Goal: Information Seeking & Learning: Learn about a topic

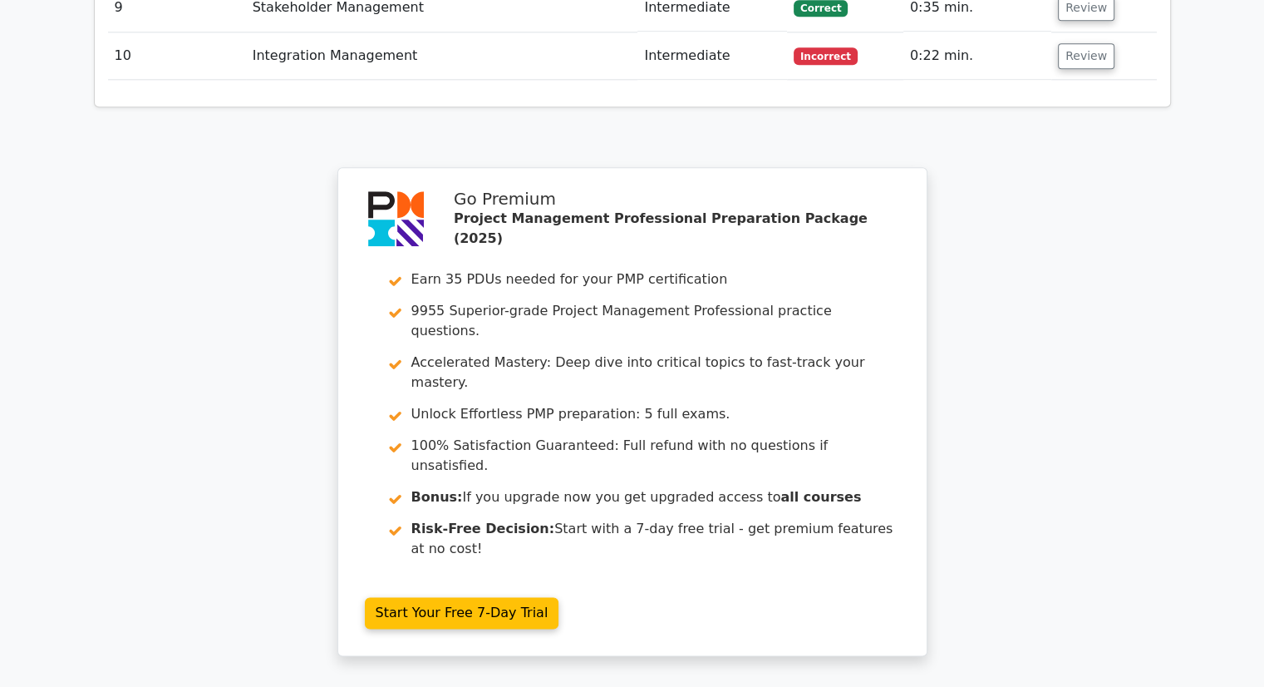
scroll to position [2155, 0]
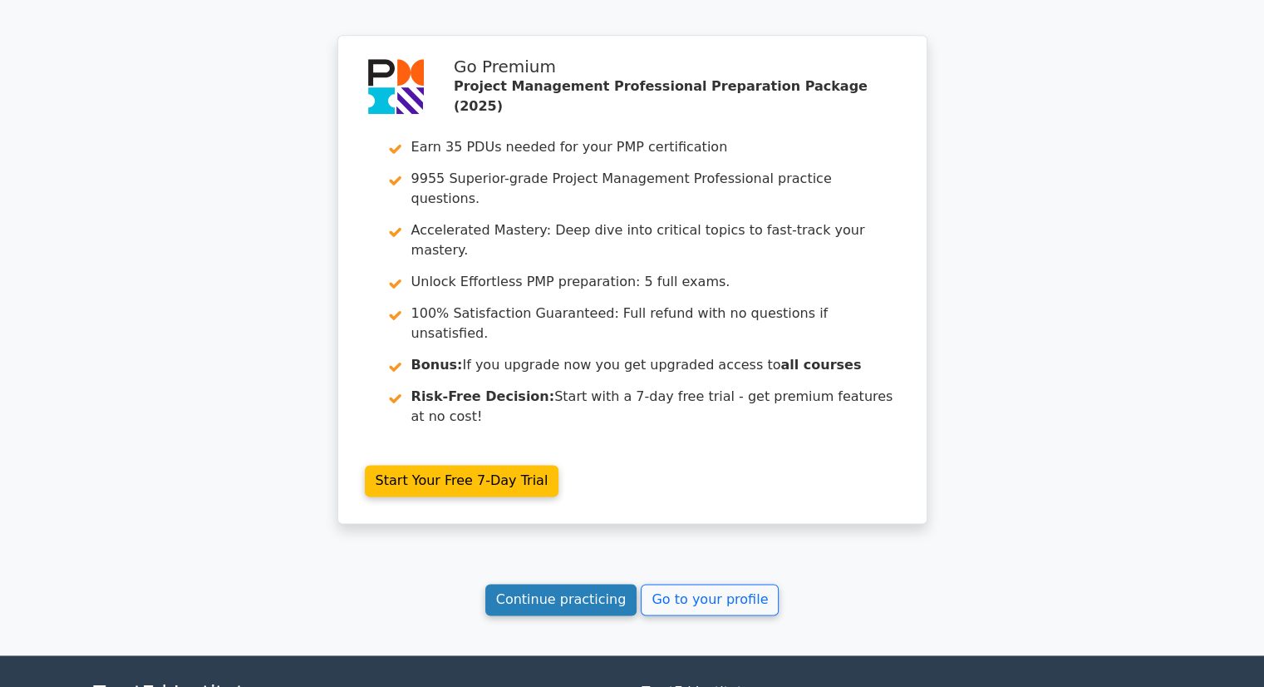
click at [539, 584] on link "Continue practicing" at bounding box center [561, 600] width 152 height 32
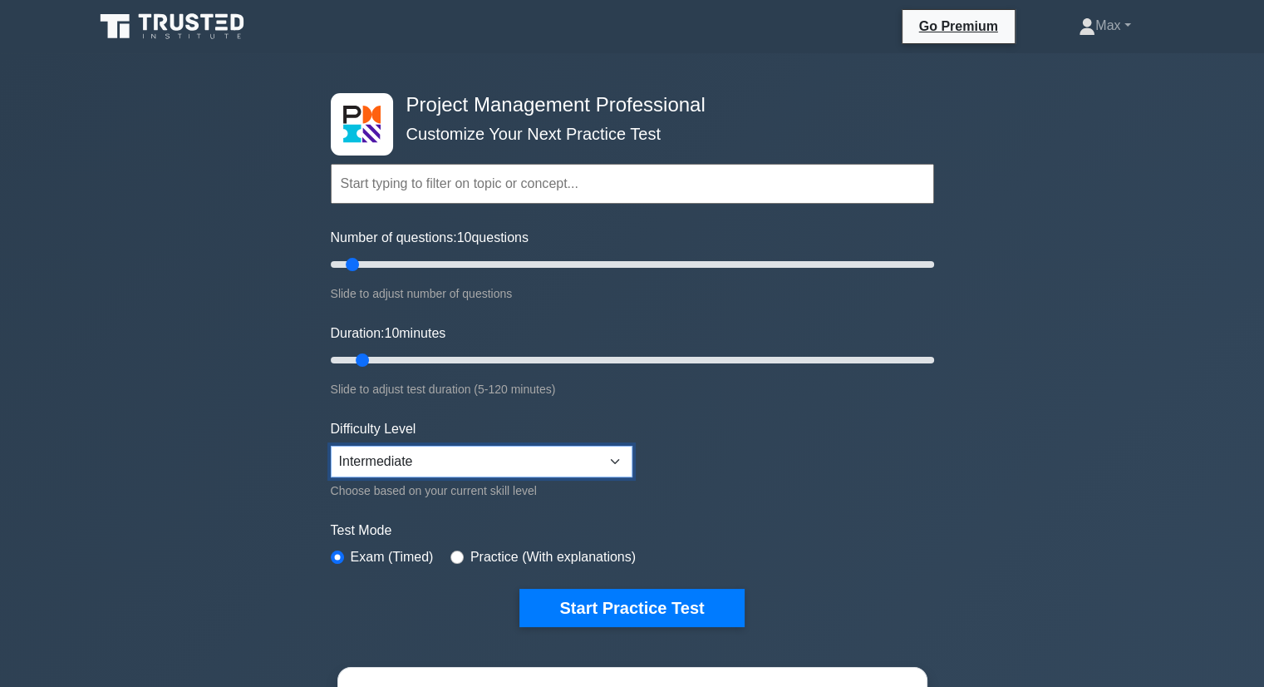
click at [616, 456] on select "Beginner Intermediate Expert" at bounding box center [482, 462] width 302 height 32
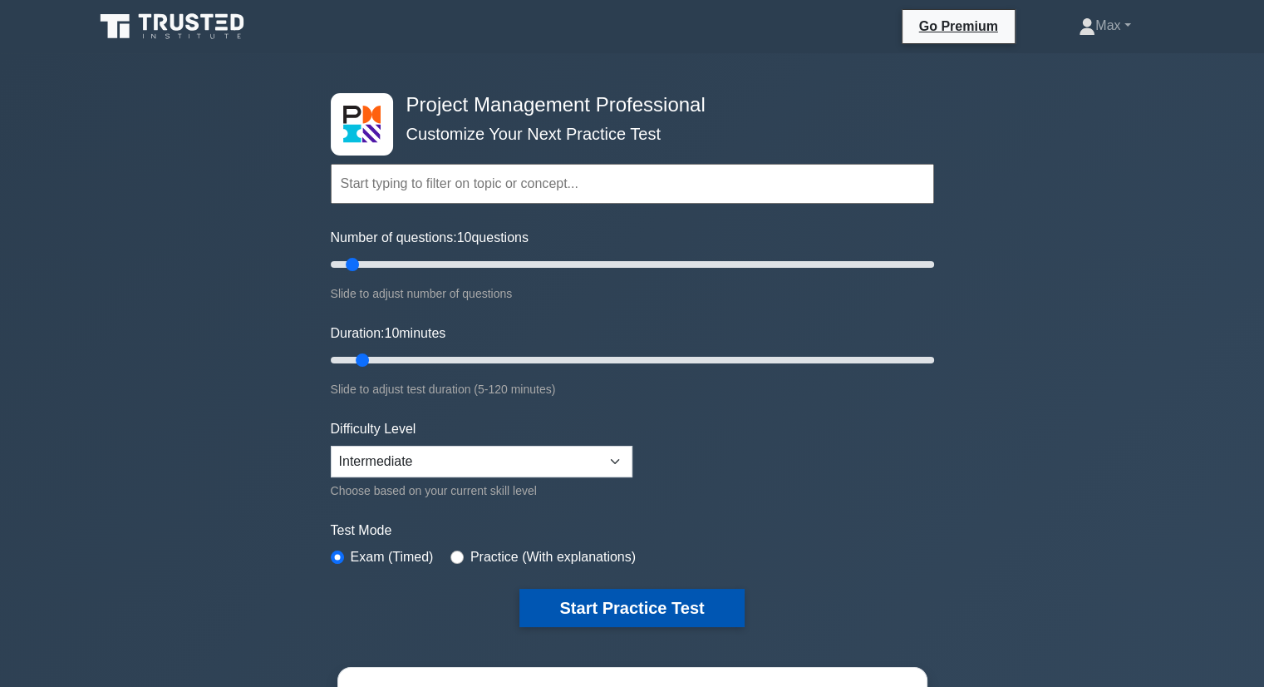
click at [605, 603] on button "Start Practice Test" at bounding box center [632, 607] width 224 height 38
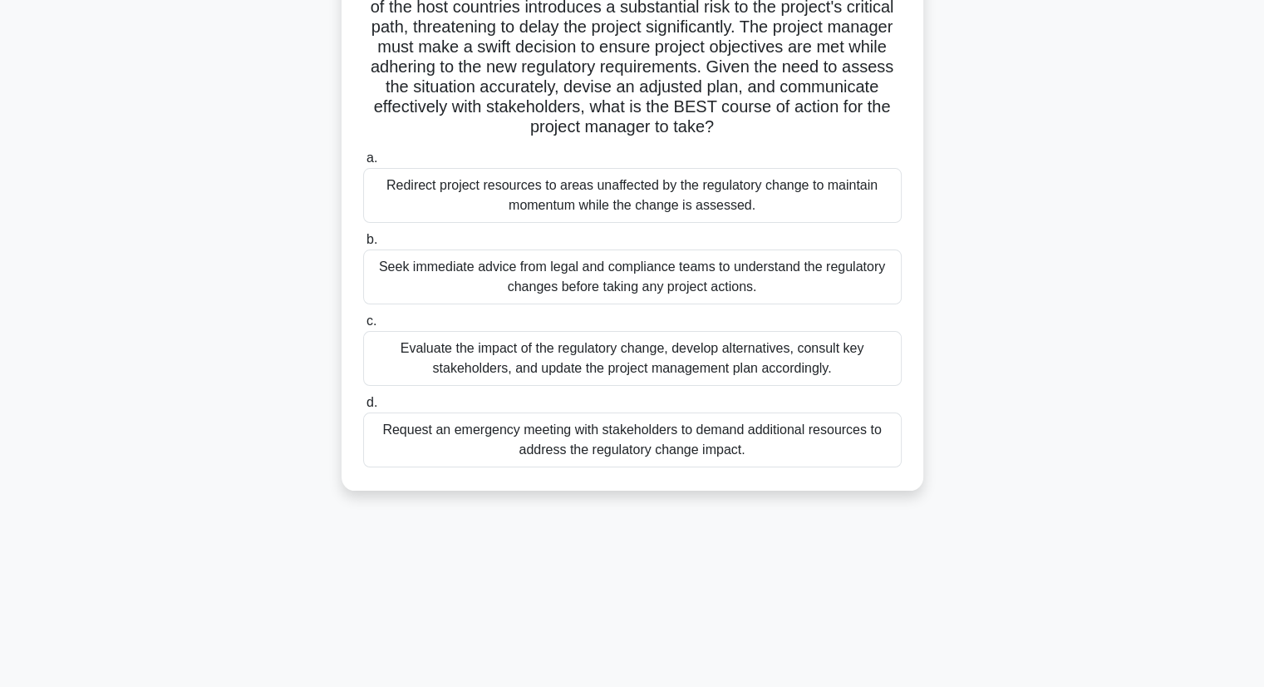
scroll to position [212, 0]
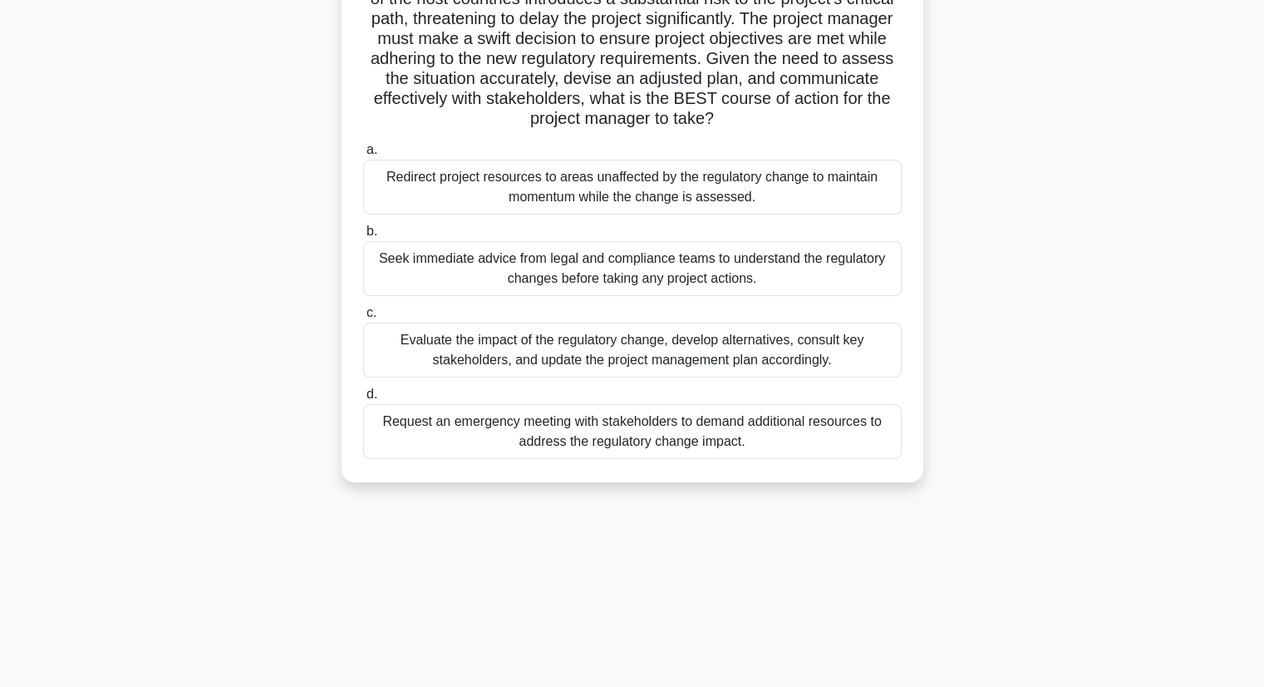
click at [648, 343] on div "Evaluate the impact of the regulatory change, develop alternatives, consult key…" at bounding box center [632, 350] width 539 height 55
click at [363, 318] on input "c. Evaluate the impact of the regulatory change, develop alternatives, consult …" at bounding box center [363, 313] width 0 height 11
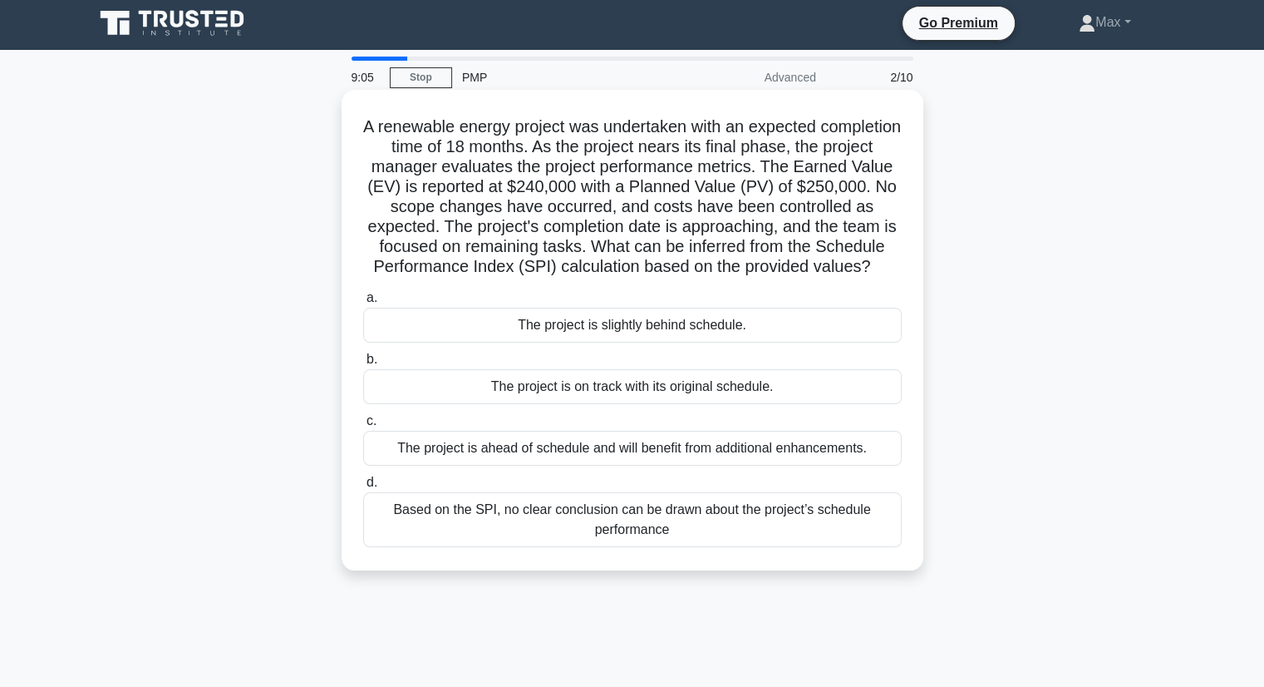
scroll to position [0, 0]
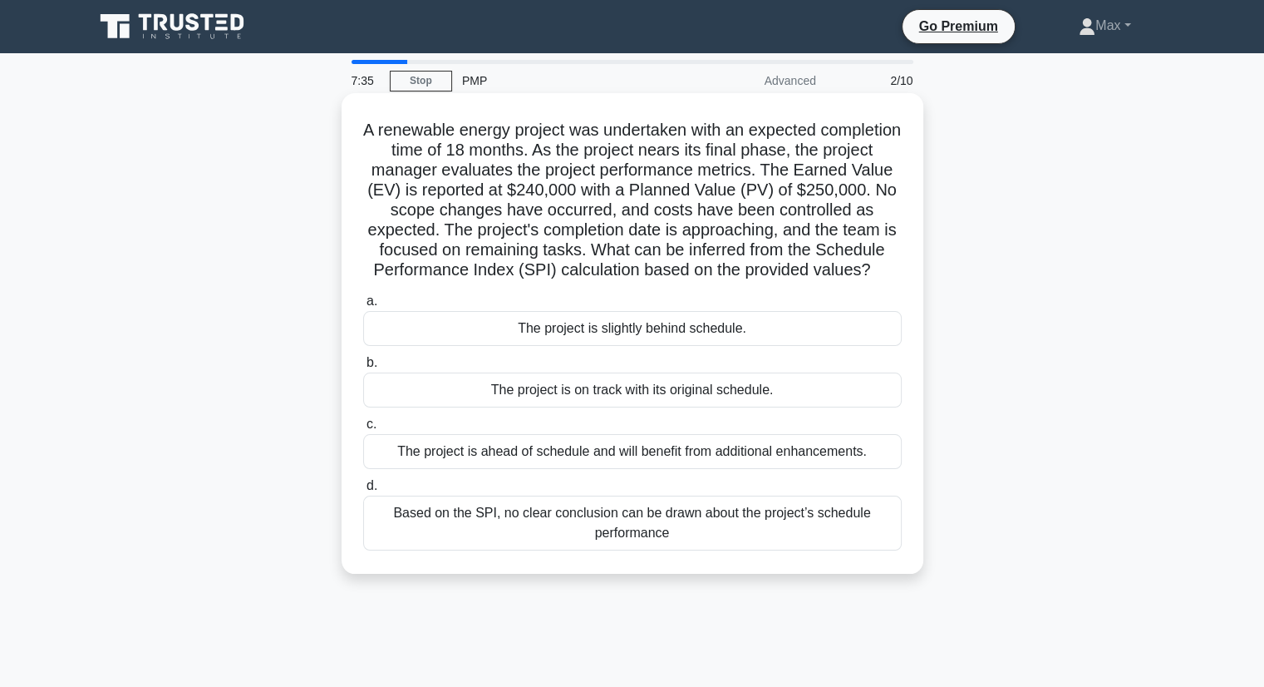
click at [707, 346] on div "The project is slightly behind schedule." at bounding box center [632, 328] width 539 height 35
click at [363, 307] on input "a. The project is slightly behind schedule." at bounding box center [363, 301] width 0 height 11
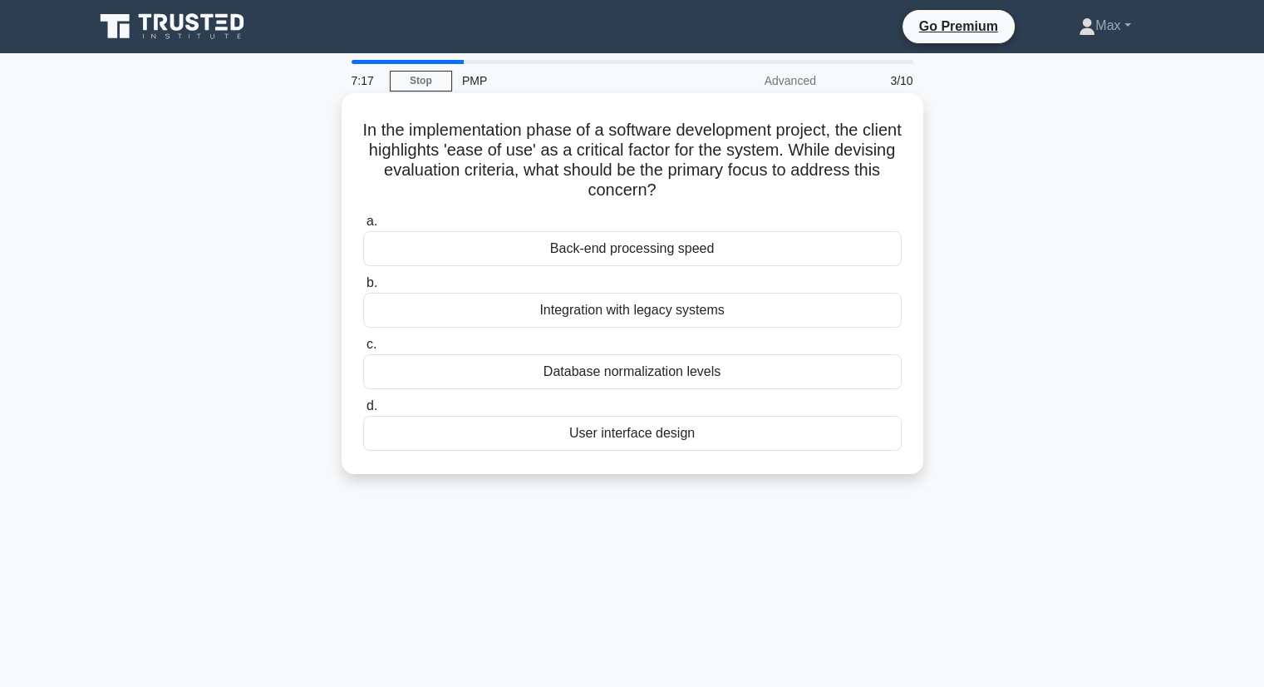
click at [628, 434] on div "User interface design" at bounding box center [632, 433] width 539 height 35
click at [363, 411] on input "d. User interface design" at bounding box center [363, 406] width 0 height 11
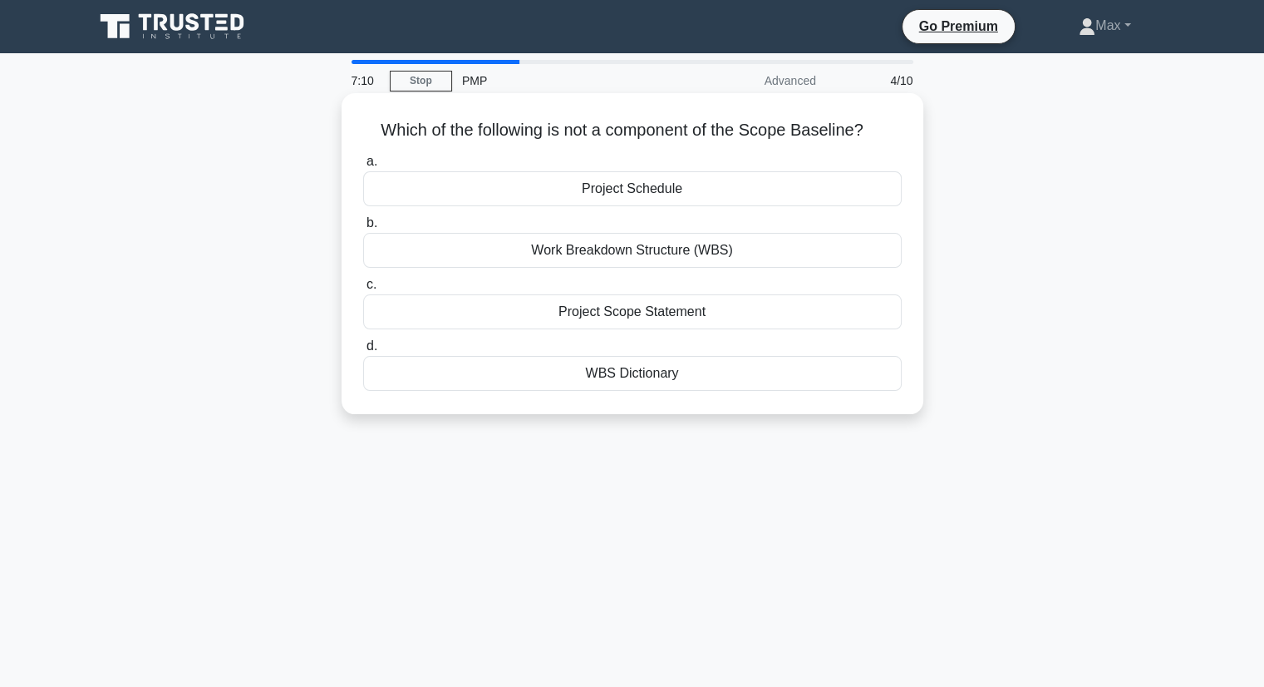
click at [692, 256] on div "Work Breakdown Structure (WBS)" at bounding box center [632, 250] width 539 height 35
click at [363, 229] on input "b. Work Breakdown Structure (WBS)" at bounding box center [363, 223] width 0 height 11
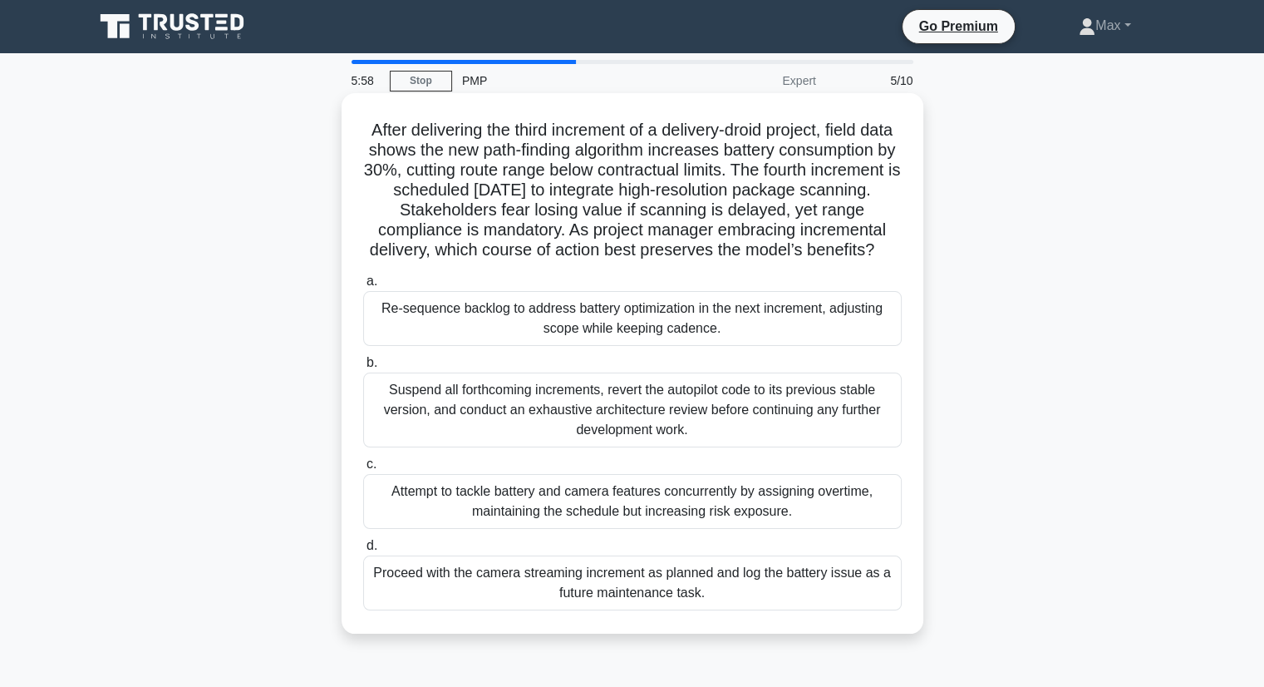
click at [682, 339] on div "Re-sequence backlog to address battery optimization in the next increment, adju…" at bounding box center [632, 318] width 539 height 55
click at [363, 287] on input "a. Re-sequence backlog to address battery optimization in the next increment, a…" at bounding box center [363, 281] width 0 height 11
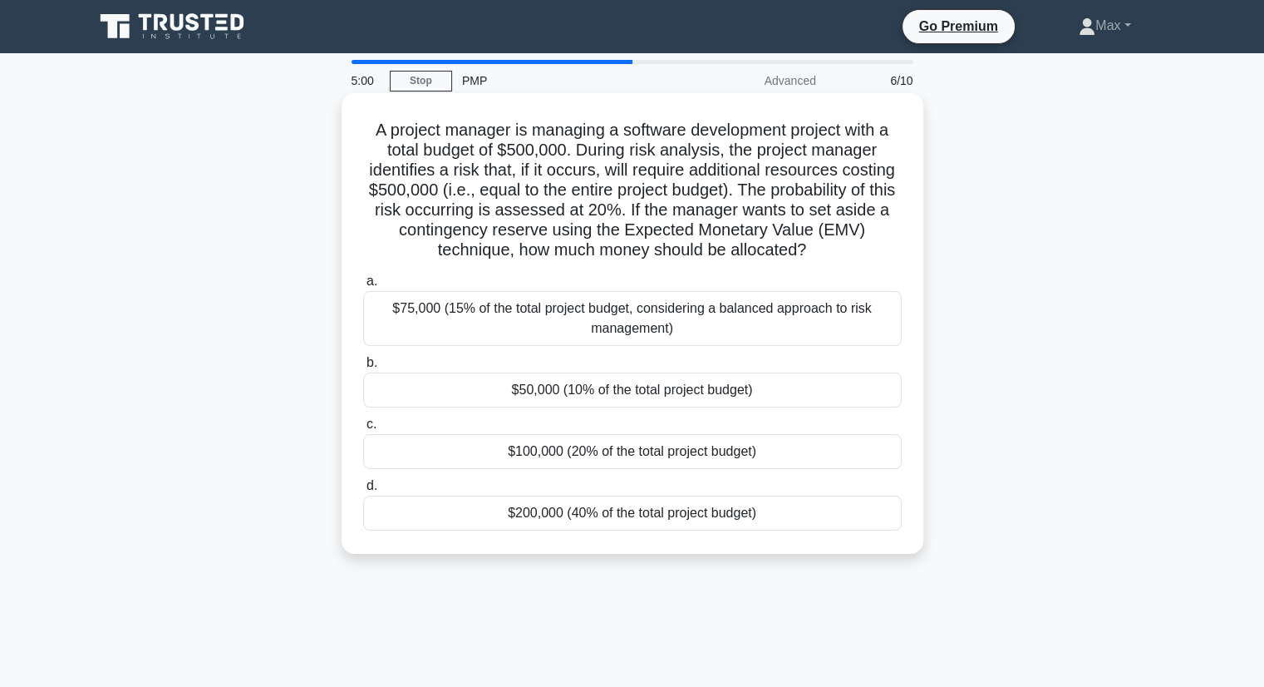
click at [587, 508] on div "$200,000 (40% of the total project budget)" at bounding box center [632, 512] width 539 height 35
click at [363, 491] on input "d. $200,000 (40% of the total project budget)" at bounding box center [363, 485] width 0 height 11
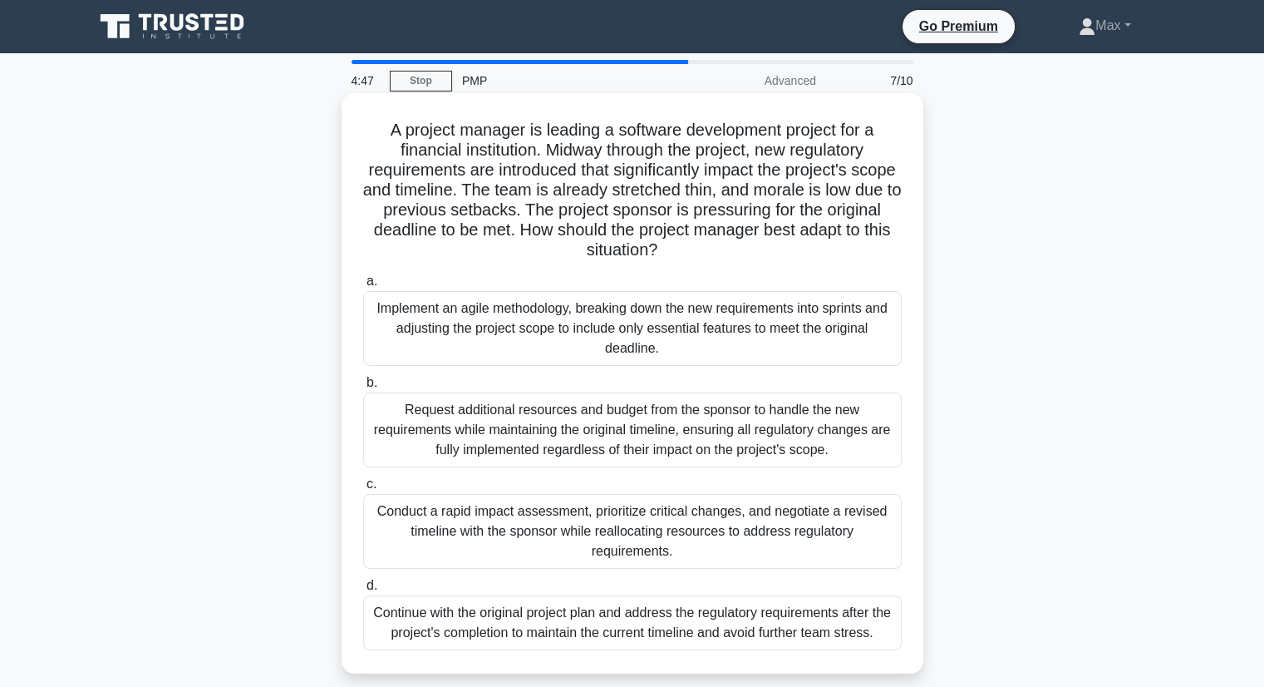
scroll to position [83, 0]
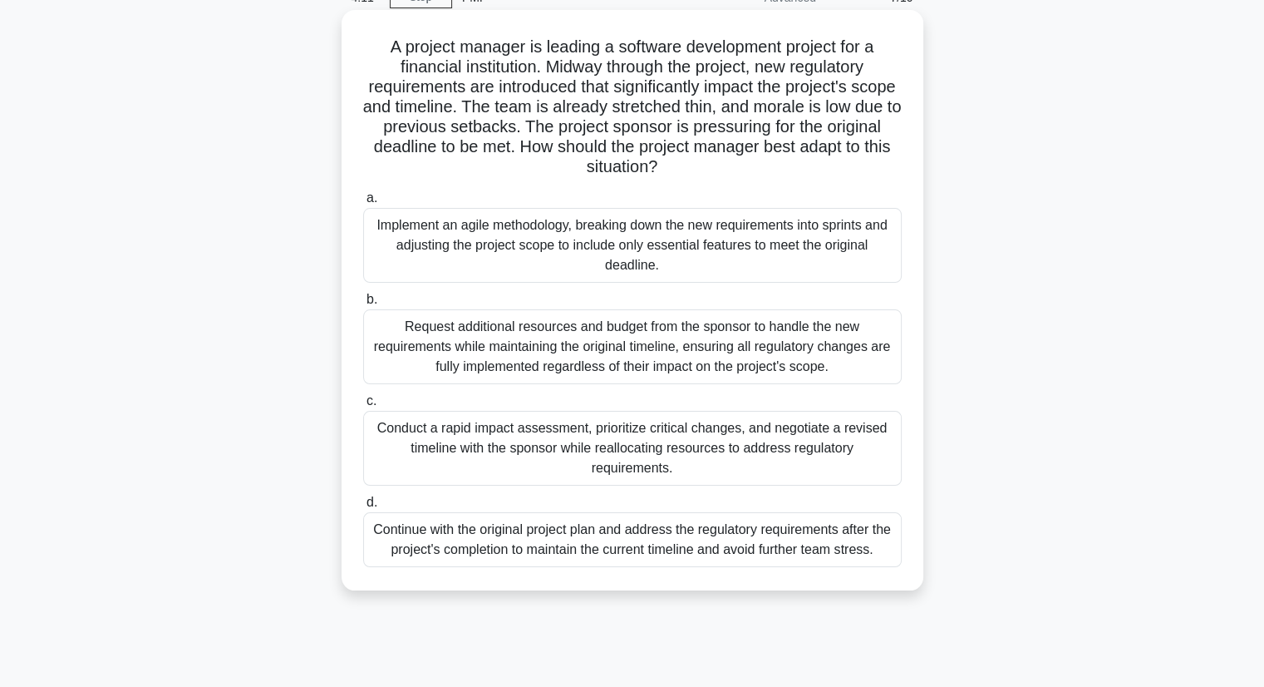
click at [648, 327] on div "Request additional resources and budget from the sponsor to handle the new requ…" at bounding box center [632, 346] width 539 height 75
click at [363, 305] on input "b. Request additional resources and budget from the sponsor to handle the new r…" at bounding box center [363, 299] width 0 height 11
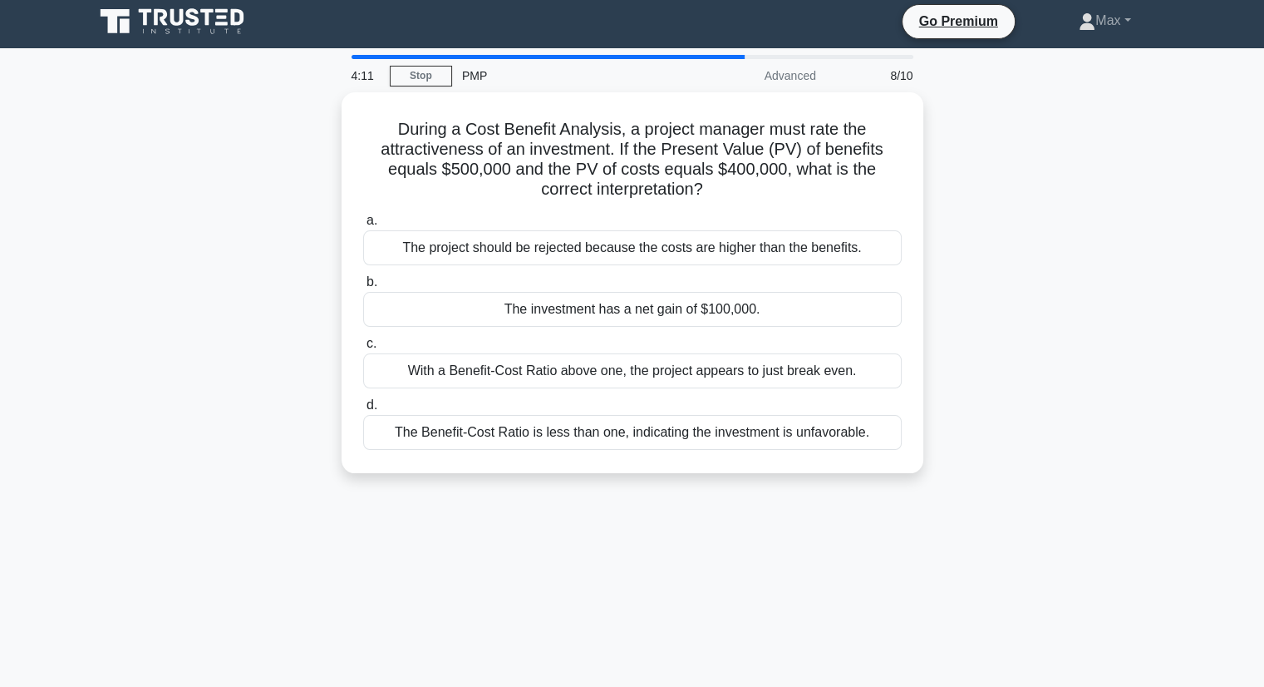
scroll to position [0, 0]
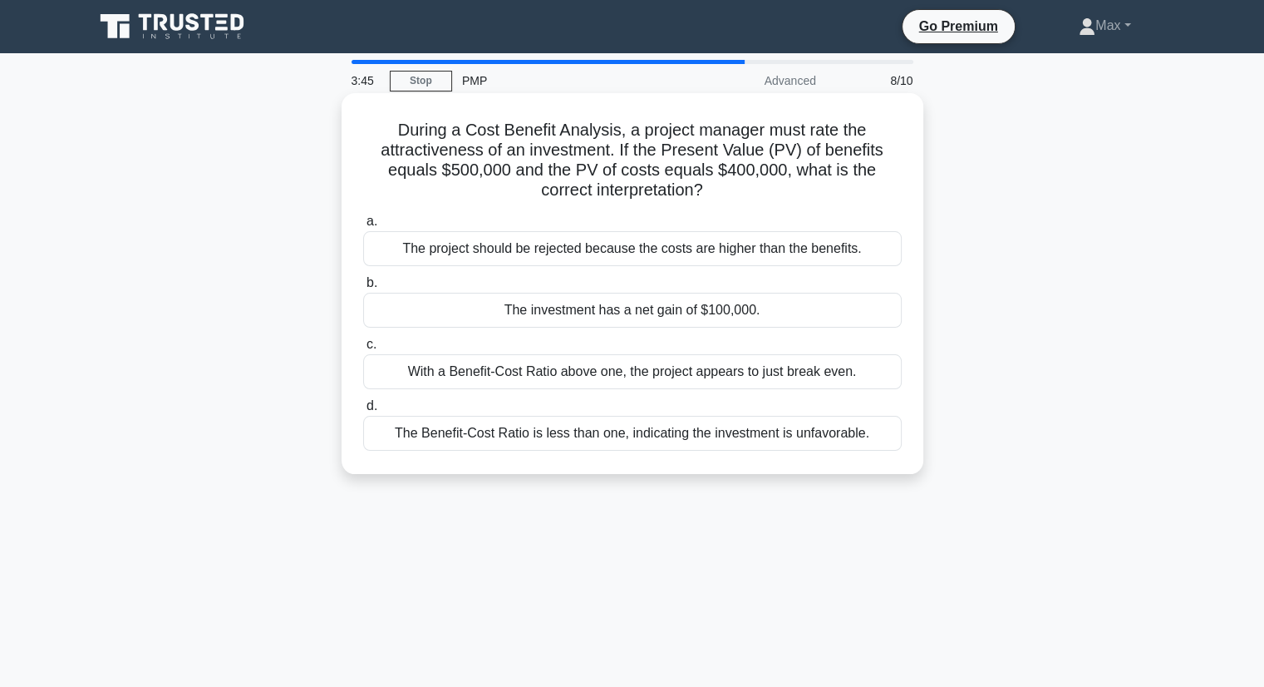
click at [672, 310] on div "The investment has a net gain of $100,000." at bounding box center [632, 310] width 539 height 35
click at [363, 288] on input "b. The investment has a net gain of $100,000." at bounding box center [363, 283] width 0 height 11
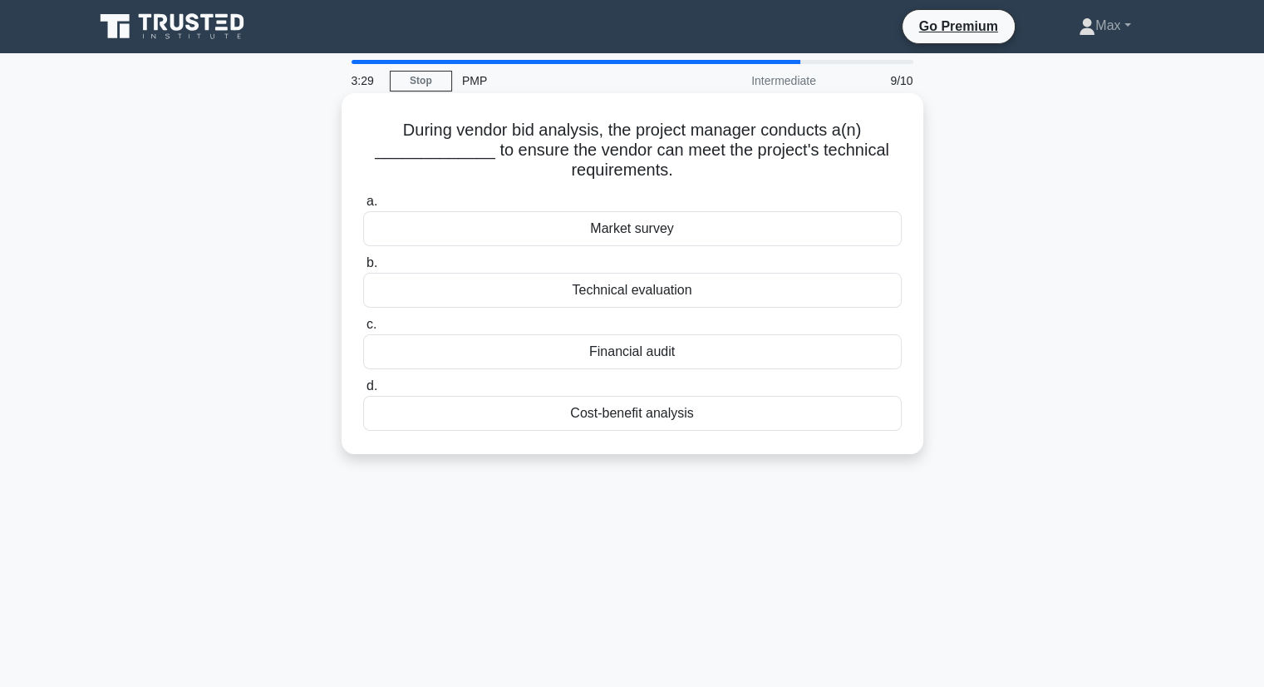
click at [653, 301] on div "Technical evaluation" at bounding box center [632, 290] width 539 height 35
click at [363, 268] on input "b. Technical evaluation" at bounding box center [363, 263] width 0 height 11
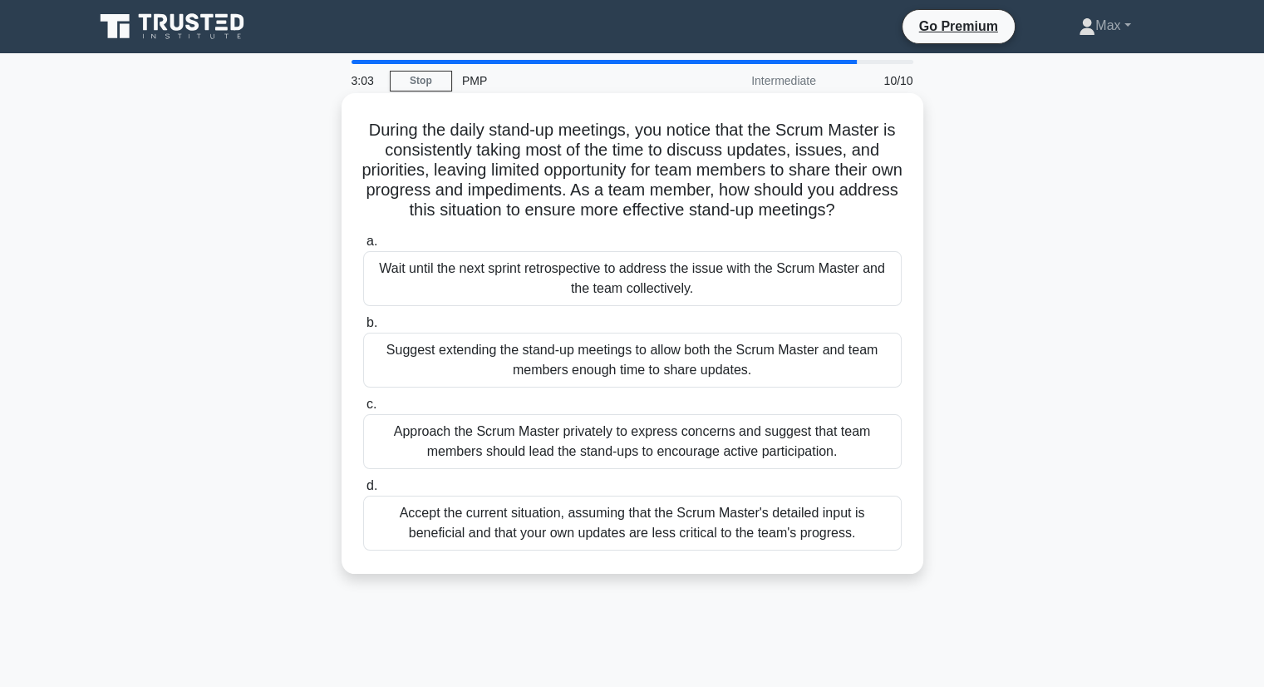
click at [603, 436] on div "Approach the Scrum Master privately to express concerns and suggest that team m…" at bounding box center [632, 441] width 539 height 55
click at [363, 410] on input "c. Approach the Scrum Master privately to express concerns and suggest that tea…" at bounding box center [363, 404] width 0 height 11
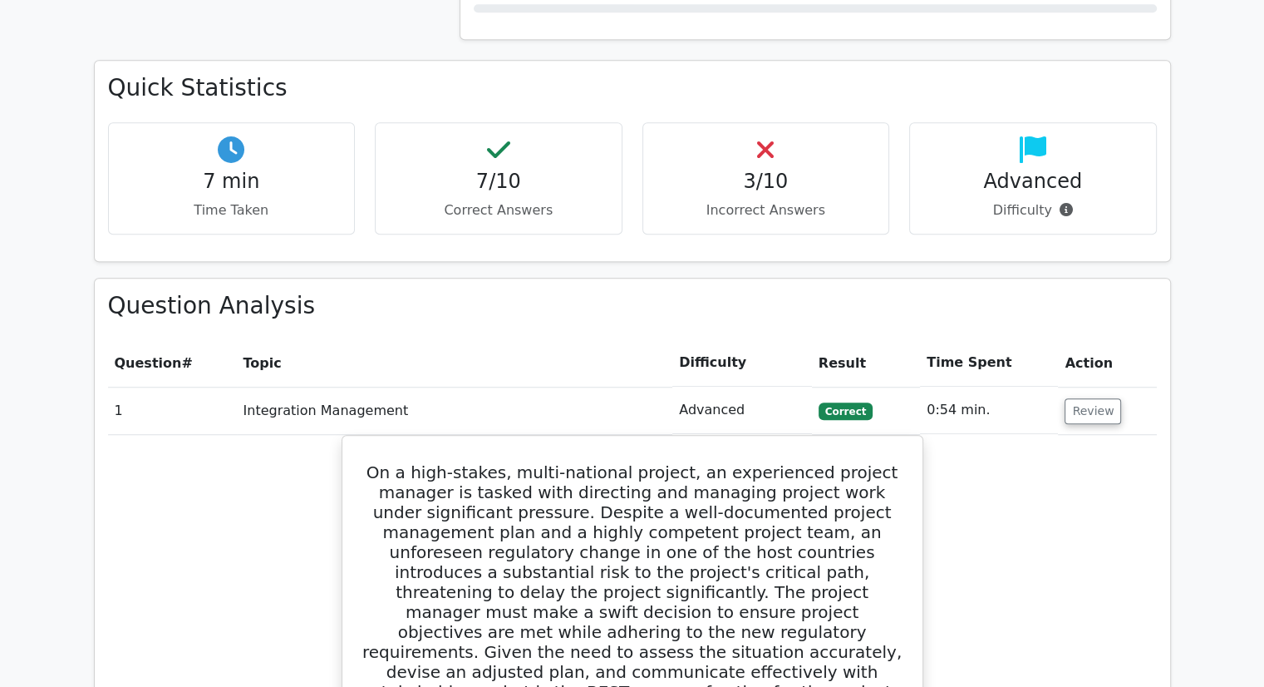
scroll to position [1330, 0]
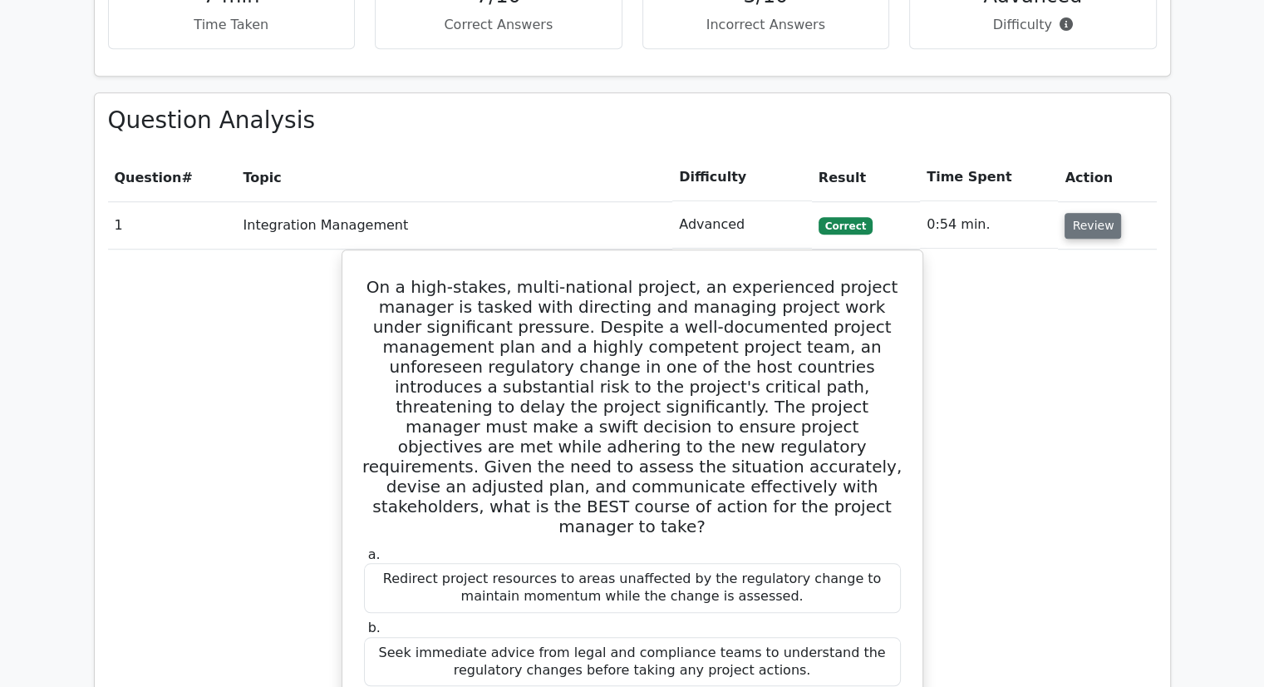
click at [1101, 213] on button "Review" at bounding box center [1093, 226] width 57 height 26
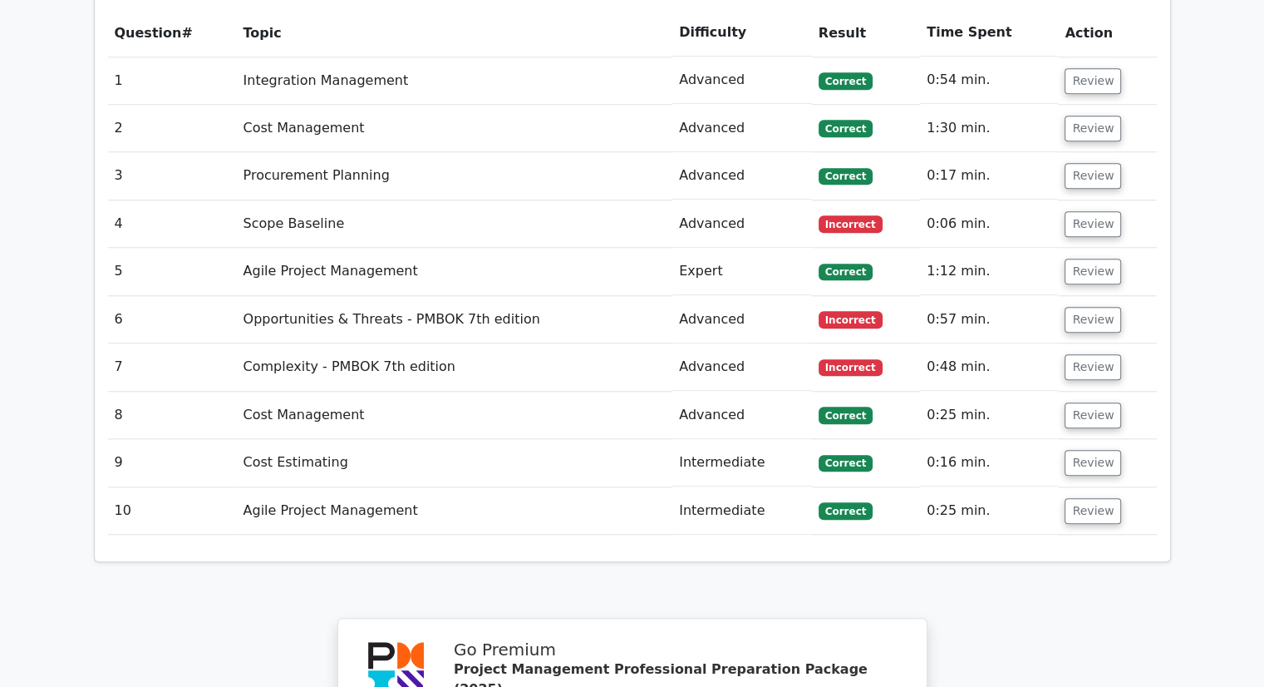
scroll to position [1496, 0]
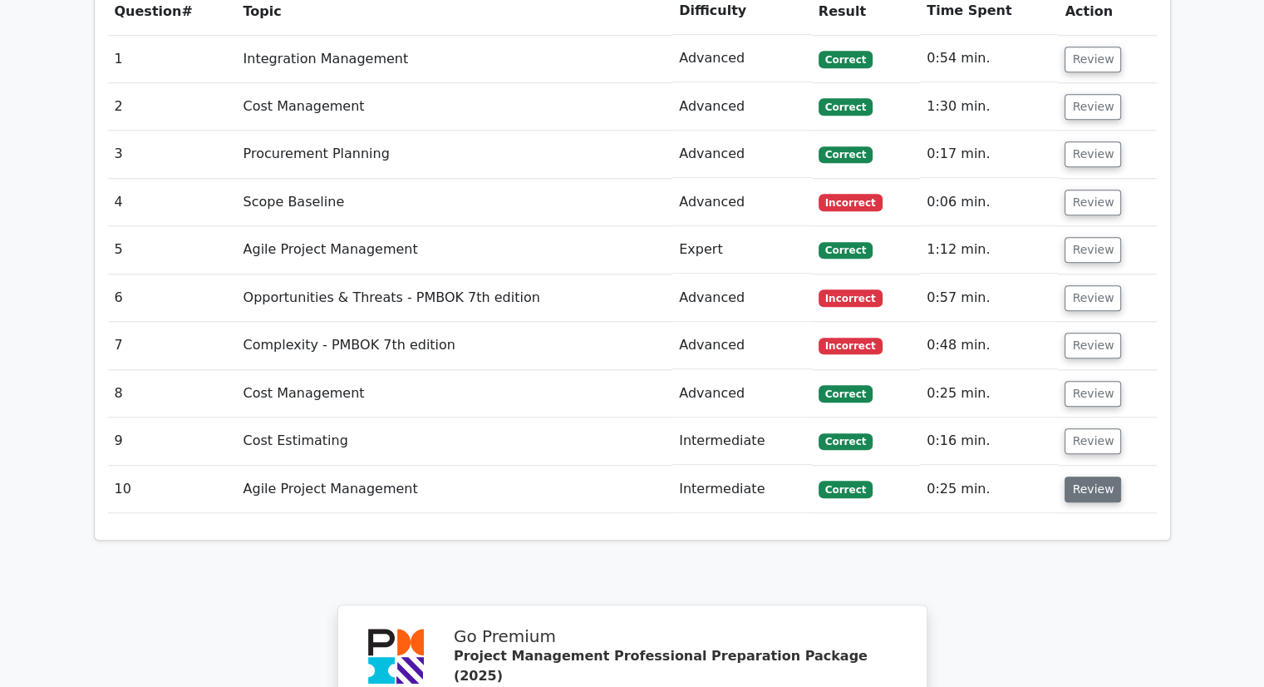
click at [1092, 476] on button "Review" at bounding box center [1093, 489] width 57 height 26
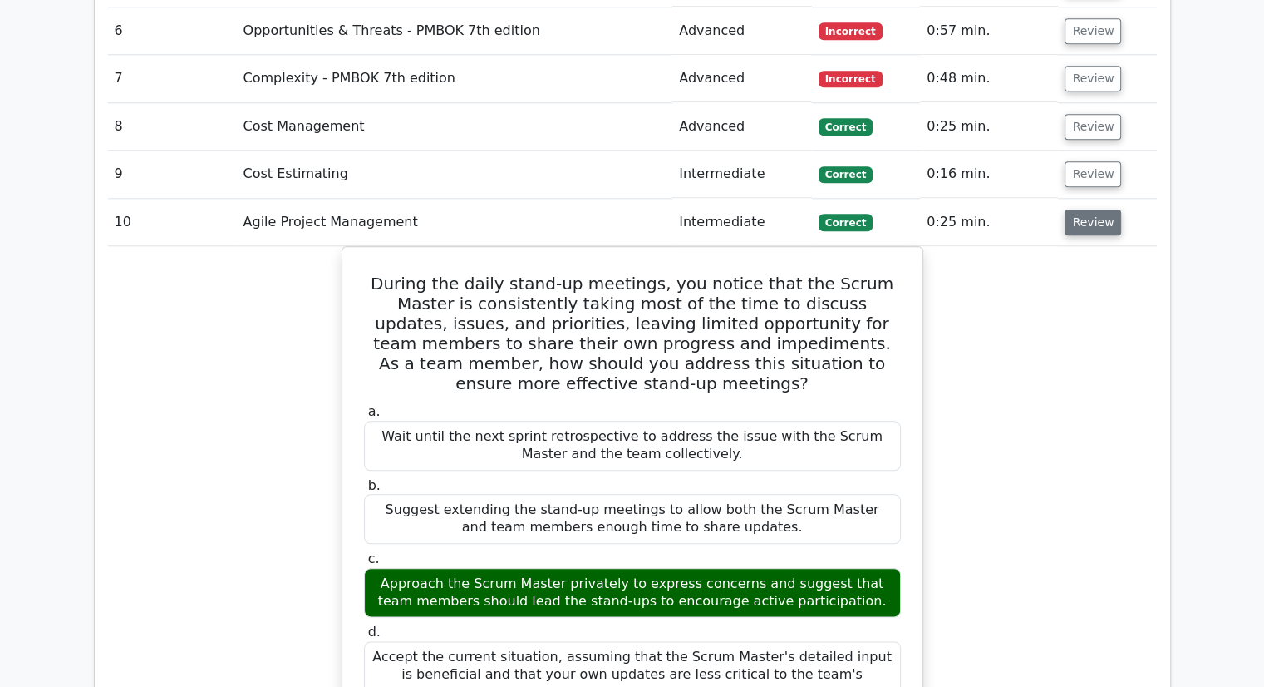
scroll to position [1662, 0]
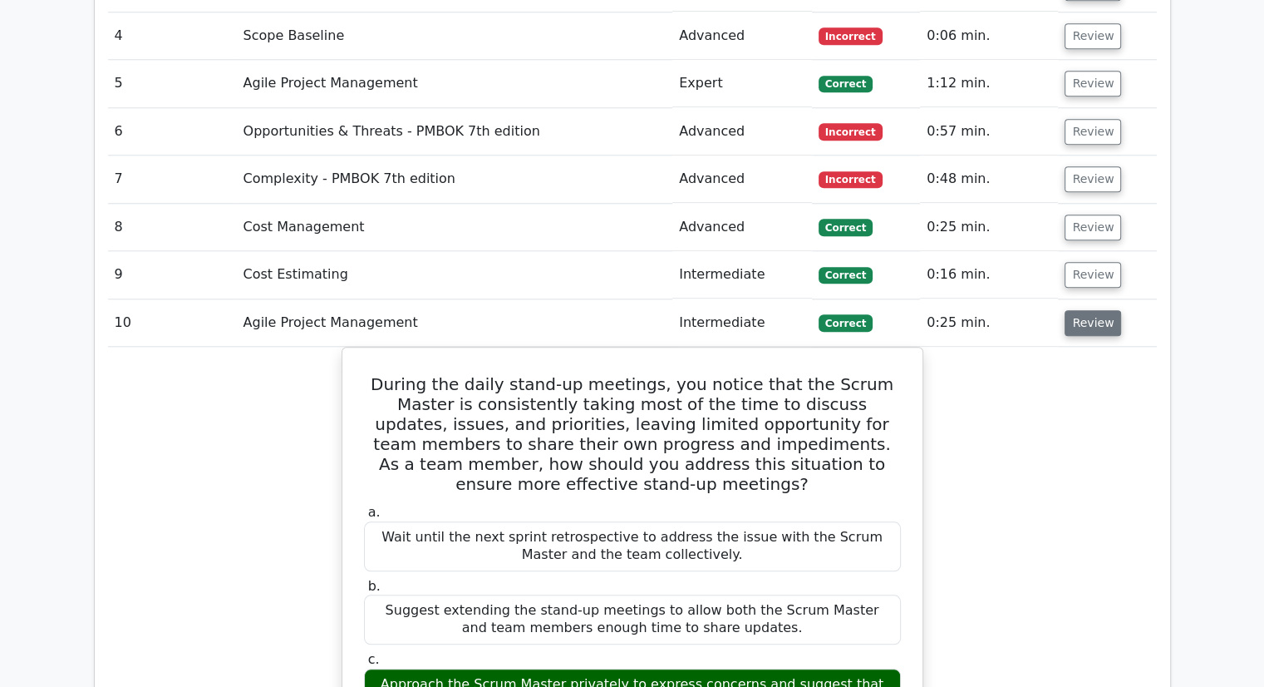
click at [1091, 310] on button "Review" at bounding box center [1093, 323] width 57 height 26
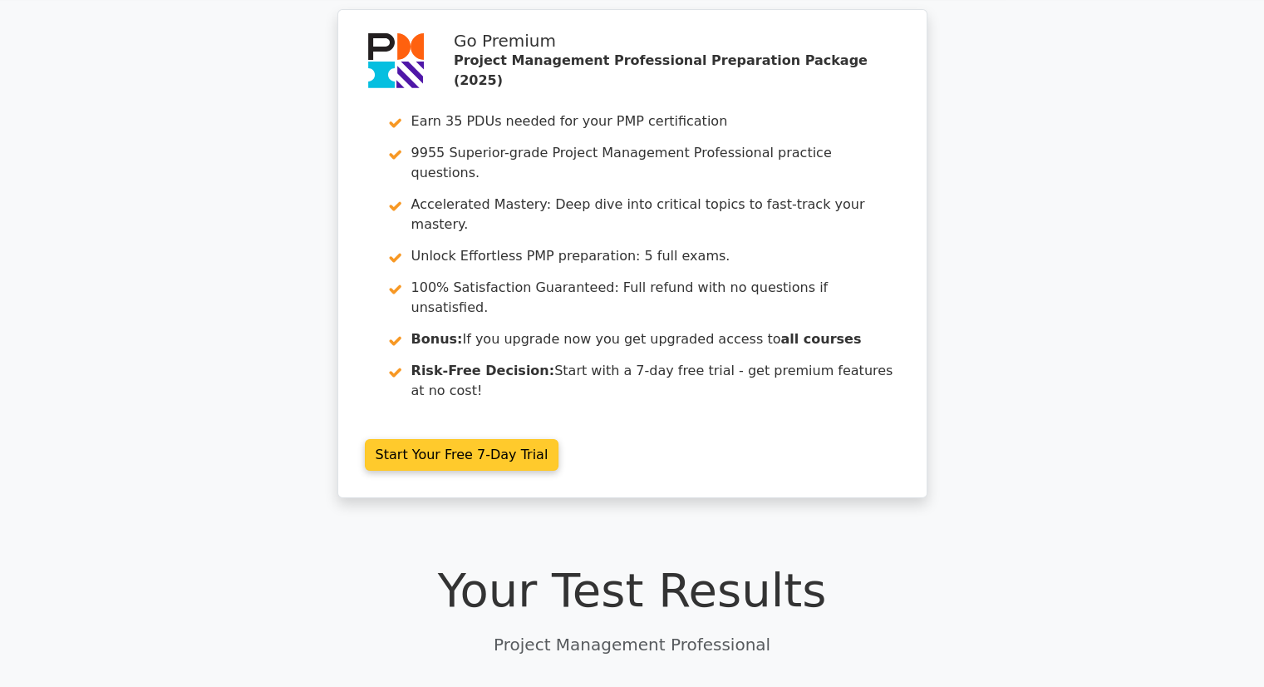
scroll to position [0, 0]
